Goal: Check status: Check status

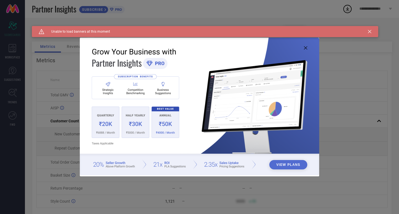
click at [304, 49] on icon at bounding box center [305, 47] width 3 height 3
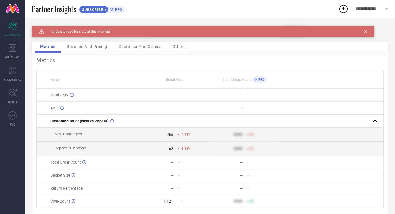
click at [366, 32] on icon at bounding box center [365, 31] width 3 height 3
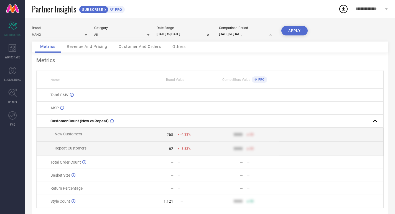
click at [177, 34] on input "[DATE] to [DATE]" at bounding box center [184, 34] width 55 height 6
select select "9"
select select "2025"
select select "10"
select select "2025"
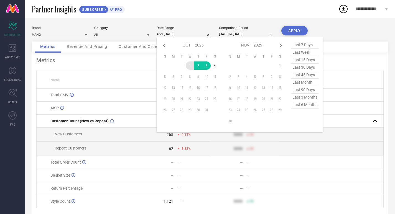
click at [187, 66] on td "1" at bounding box center [190, 66] width 8 height 8
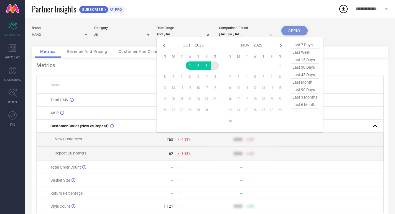
type input "[DATE] to [DATE]"
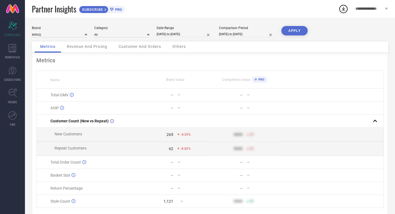
click at [236, 33] on input "[DATE] to [DATE]" at bounding box center [246, 34] width 55 height 6
select select "9"
select select "2024"
select select "10"
select select "2024"
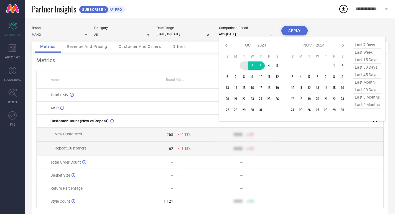
click at [244, 65] on td "1" at bounding box center [244, 66] width 8 height 8
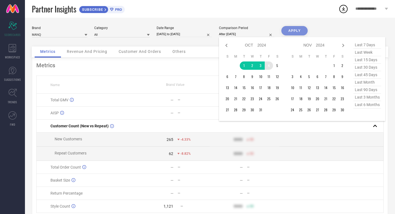
type input "[DATE] to [DATE]"
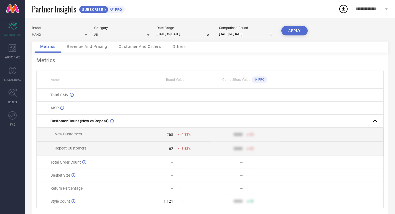
click at [300, 31] on button "APPLY" at bounding box center [294, 30] width 26 height 9
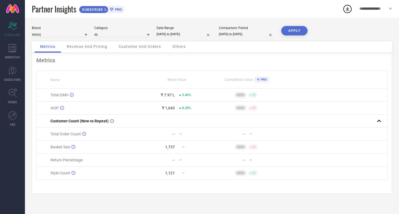
click at [175, 32] on input "[DATE] to [DATE]" at bounding box center [184, 34] width 55 height 6
select select "9"
select select "2025"
select select "10"
select select "2025"
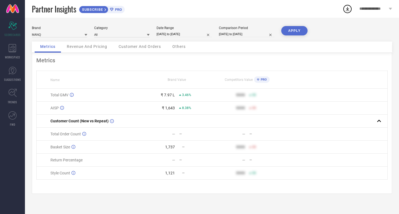
click at [198, 13] on div "Partner Insights SUBSCRIBE PRO" at bounding box center [187, 9] width 311 height 18
select select "9"
select select "2025"
select select "10"
select select "2025"
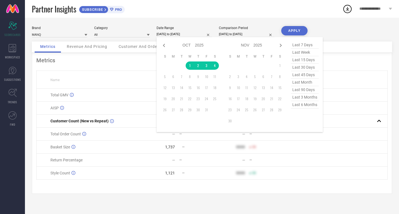
click at [187, 32] on input "[DATE] to [DATE]" at bounding box center [184, 34] width 55 height 6
click at [162, 47] on icon at bounding box center [164, 45] width 7 height 7
select select "8"
select select "2025"
select select "9"
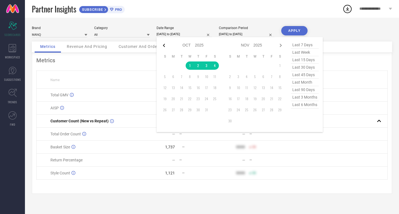
select select "2025"
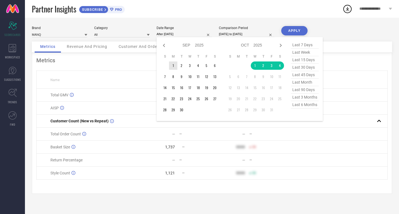
click at [172, 66] on td "1" at bounding box center [173, 66] width 8 height 8
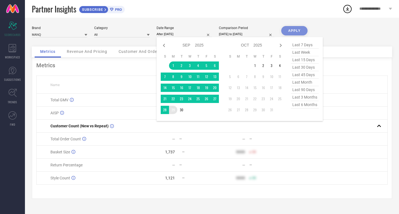
type input "[DATE] to [DATE]"
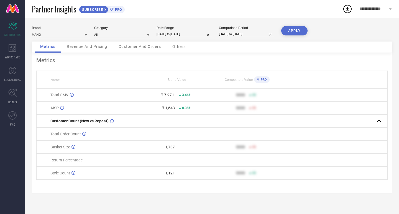
select select "9"
select select "2024"
select select "10"
select select "2024"
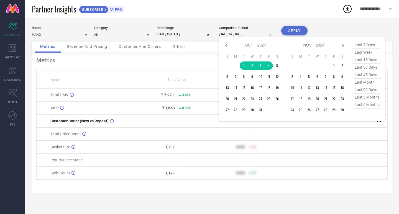
click at [246, 32] on input "[DATE] to [DATE]" at bounding box center [246, 34] width 55 height 6
click at [228, 44] on icon at bounding box center [226, 45] width 7 height 7
select select "8"
select select "2024"
select select "9"
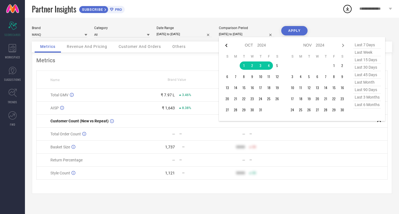
select select "2024"
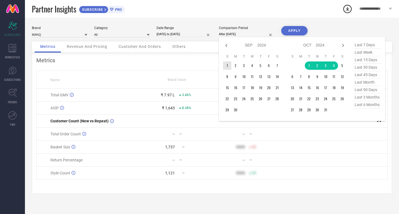
click at [223, 67] on td "1" at bounding box center [227, 66] width 8 height 8
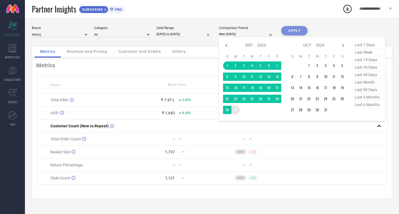
type input "[DATE] to [DATE]"
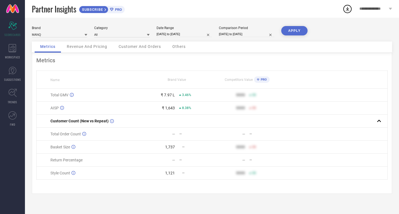
click at [297, 30] on button "APPLY" at bounding box center [294, 30] width 26 height 9
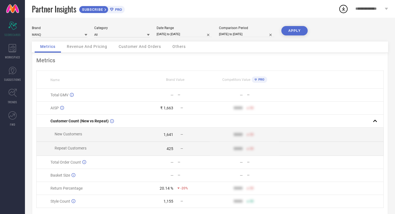
click at [294, 29] on button "APPLY" at bounding box center [294, 30] width 26 height 9
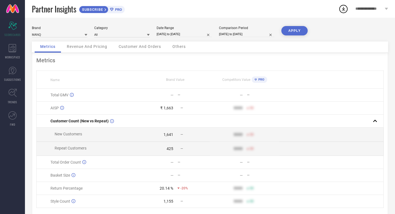
click at [294, 29] on button "APPLY" at bounding box center [294, 30] width 26 height 9
click at [172, 34] on input "[DATE] to [DATE]" at bounding box center [184, 34] width 55 height 6
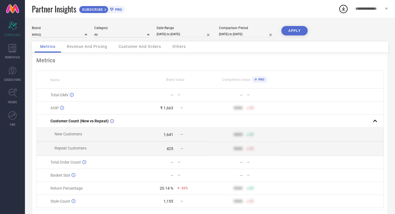
select select "8"
select select "2025"
select select "9"
select select "2025"
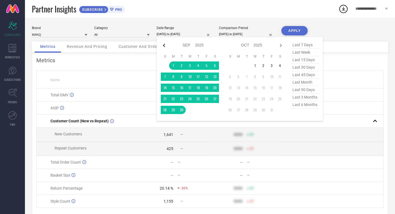
click at [165, 44] on icon at bounding box center [164, 45] width 7 height 7
select select "7"
select select "2025"
select select "8"
select select "2025"
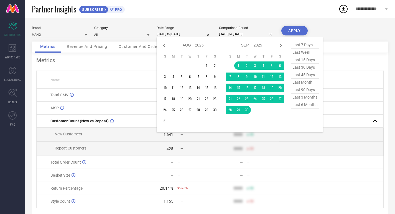
click at [165, 44] on icon at bounding box center [164, 45] width 7 height 7
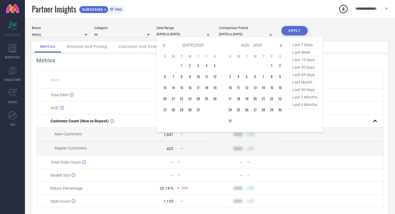
click at [165, 44] on icon at bounding box center [164, 45] width 7 height 7
select select "5"
select select "2025"
select select "6"
select select "2025"
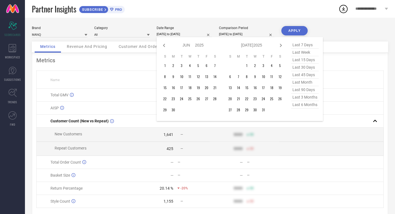
click at [165, 44] on icon at bounding box center [164, 45] width 7 height 7
select select "4"
select select "2025"
select select "5"
select select "2025"
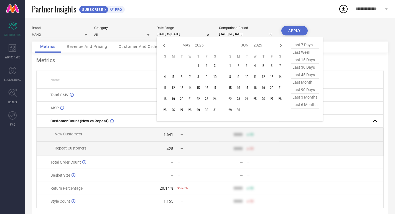
click at [165, 44] on icon at bounding box center [164, 45] width 7 height 7
select select "3"
select select "2025"
select select "4"
select select "2025"
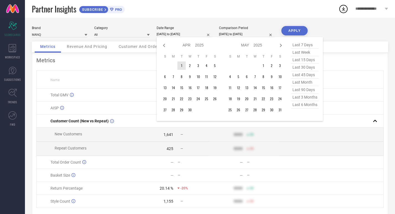
click at [182, 70] on table "S M T W T F S 1 2 3 4 5 6 7 8 9 10 11 12 13 14 15 16 17 18 19 20 21 22 23 24 25…" at bounding box center [190, 84] width 58 height 65
type input "After [DATE]"
click at [181, 68] on td "1" at bounding box center [181, 66] width 8 height 8
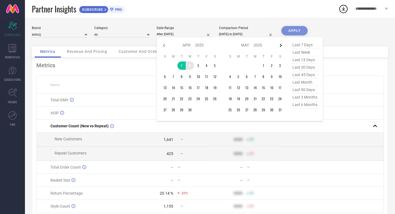
click at [281, 47] on icon at bounding box center [280, 45] width 7 height 7
select select "4"
select select "2025"
select select "5"
select select "2025"
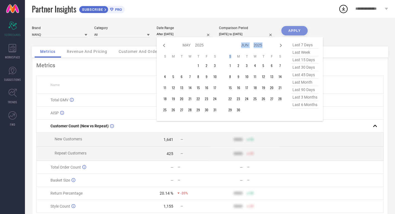
click at [281, 47] on icon at bounding box center [280, 45] width 7 height 7
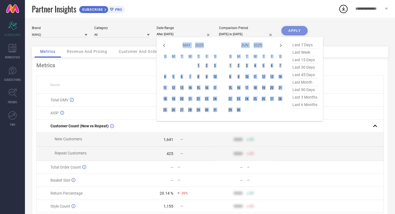
select select "6"
select select "2025"
select select "7"
select select "2025"
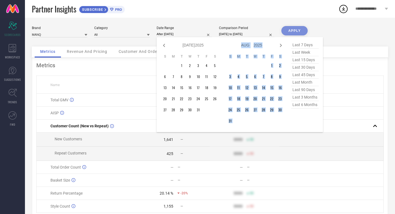
click at [281, 47] on icon at bounding box center [280, 45] width 7 height 7
select select "7"
select select "2025"
select select "8"
select select "2025"
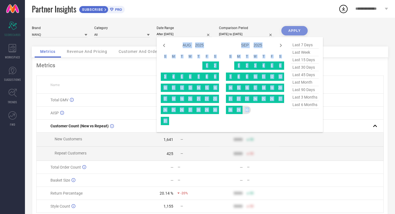
type input "[DATE] to [DATE]"
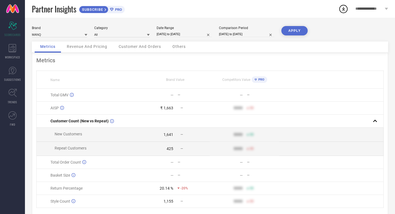
click at [264, 32] on input "[DATE] to [DATE]" at bounding box center [246, 34] width 55 height 6
select select "8"
select select "2024"
select select "9"
select select "2024"
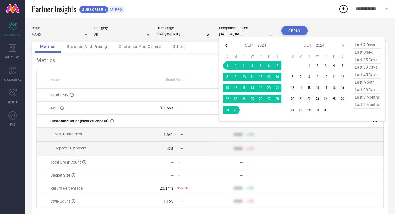
click at [226, 47] on icon at bounding box center [226, 45] width 7 height 7
select select "7"
select select "2024"
select select "8"
select select "2024"
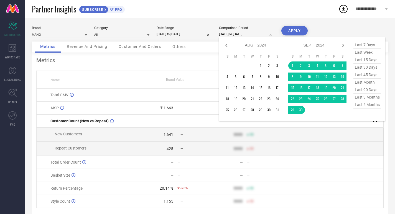
click at [226, 47] on icon at bounding box center [226, 45] width 7 height 7
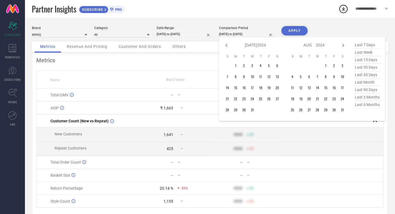
click at [226, 47] on icon at bounding box center [226, 45] width 7 height 7
select select "4"
select select "2024"
select select "5"
select select "2024"
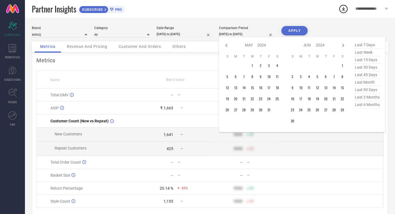
click at [226, 47] on icon at bounding box center [226, 45] width 7 height 7
select select "3"
select select "2024"
select select "4"
select select "2024"
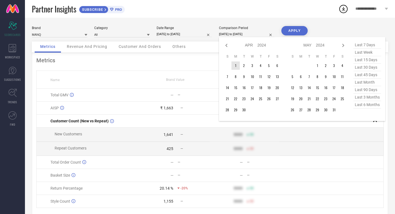
type input "After [DATE]"
click at [235, 66] on td "1" at bounding box center [235, 66] width 8 height 8
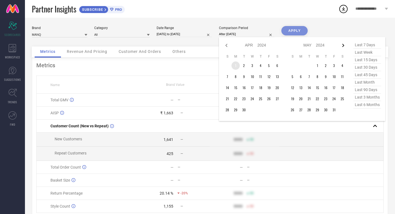
click at [342, 47] on icon at bounding box center [343, 45] width 7 height 7
select select "4"
select select "2024"
select select "5"
select select "2024"
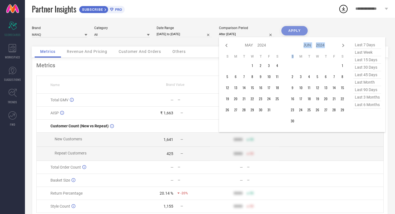
click at [342, 47] on icon at bounding box center [343, 45] width 7 height 7
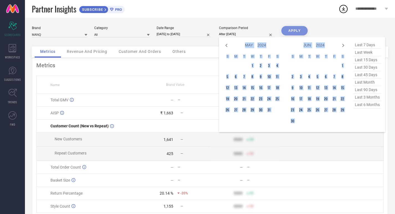
select select "6"
select select "2024"
select select "7"
select select "2024"
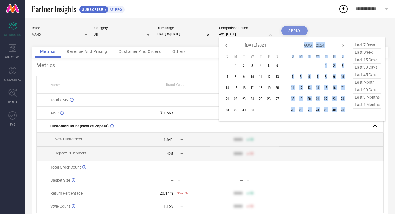
click at [342, 47] on icon at bounding box center [343, 45] width 7 height 7
select select "7"
select select "2024"
select select "8"
select select "2024"
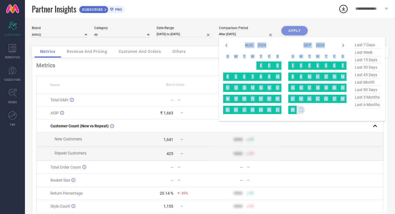
type input "[DATE] to [DATE]"
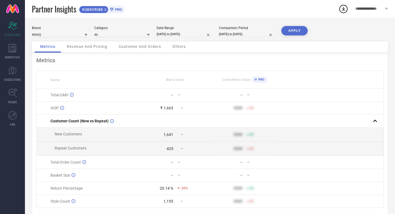
click at [289, 32] on button "APPLY" at bounding box center [294, 30] width 26 height 9
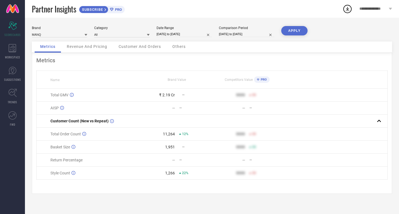
click at [289, 32] on button "APPLY" at bounding box center [294, 30] width 26 height 9
